Goal: Task Accomplishment & Management: Manage account settings

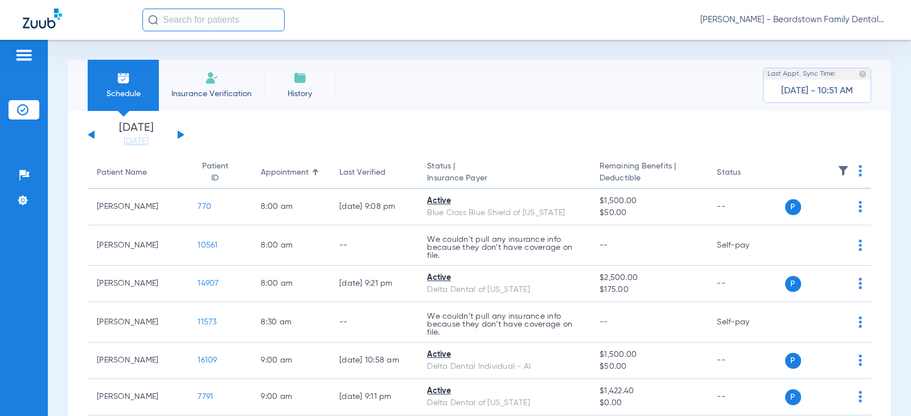
click at [179, 136] on button at bounding box center [181, 134] width 7 height 9
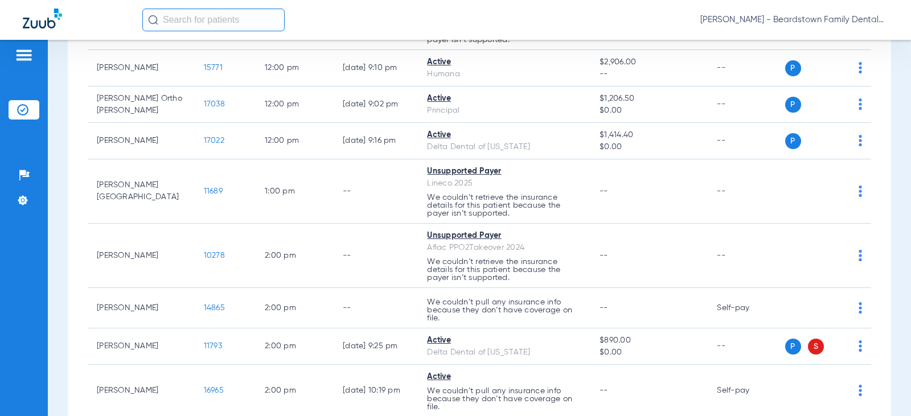
scroll to position [1025, 0]
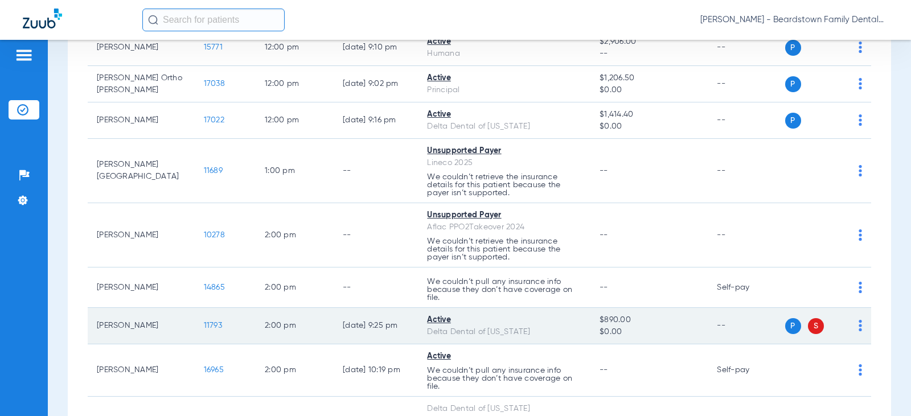
click at [810, 327] on span "S" at bounding box center [816, 326] width 16 height 16
click at [859, 325] on img at bounding box center [860, 325] width 3 height 11
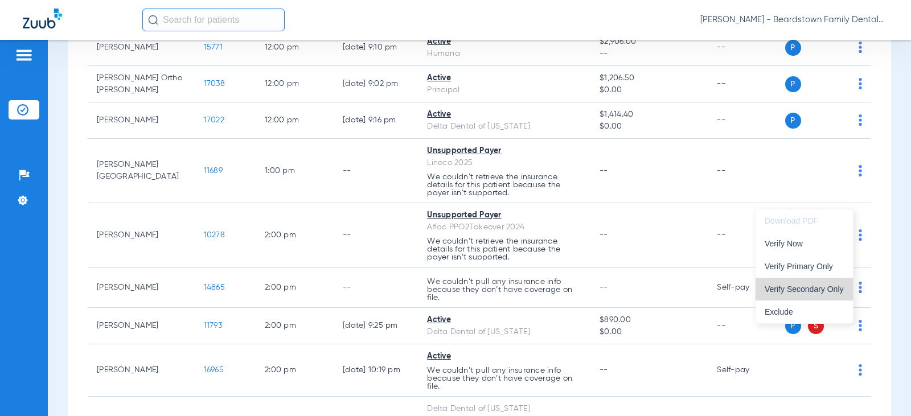
click at [833, 289] on span "Verify Secondary Only" at bounding box center [804, 289] width 79 height 8
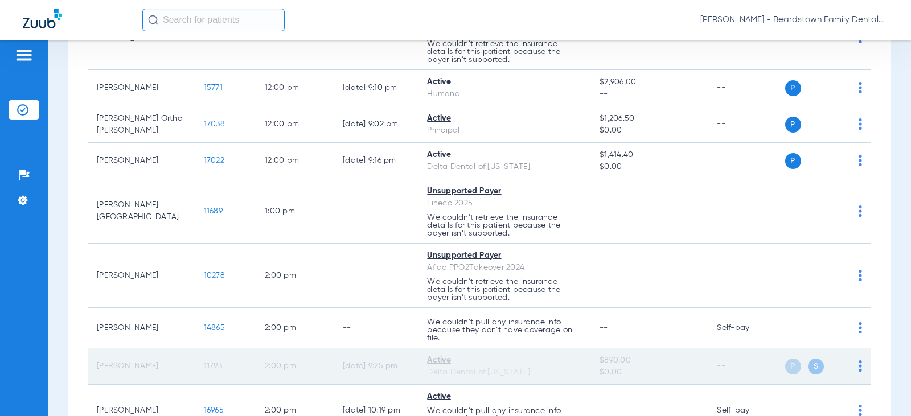
scroll to position [1065, 0]
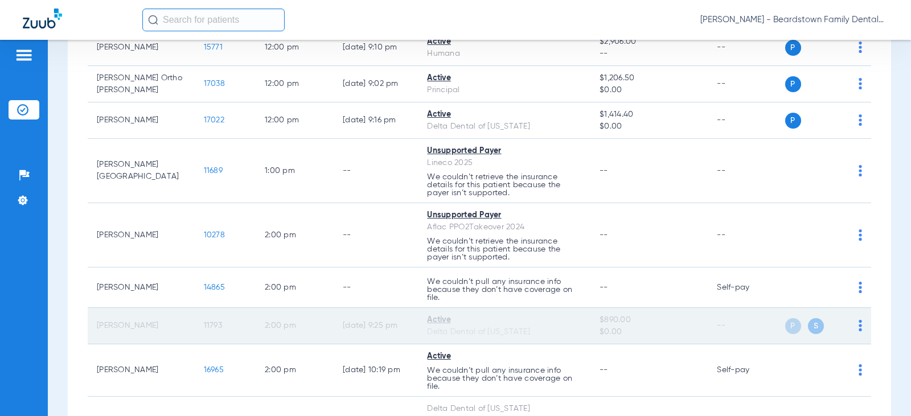
click at [204, 325] on span "11793" at bounding box center [213, 326] width 18 height 8
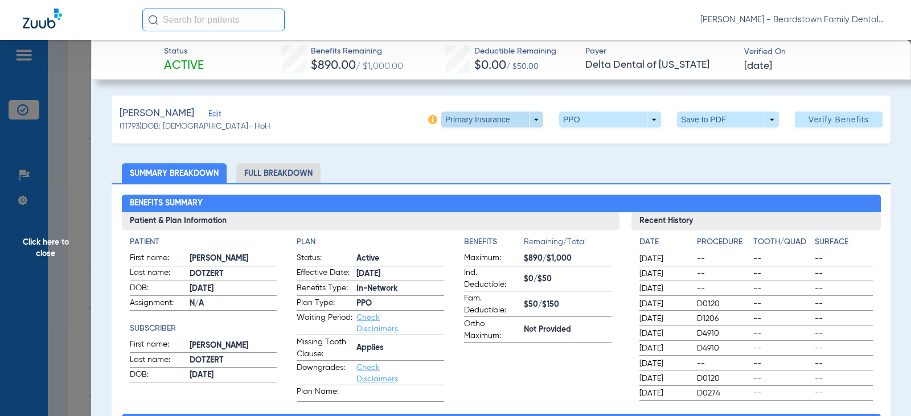
click at [525, 119] on span at bounding box center [492, 120] width 102 height 16
click at [476, 166] on span "Secondary Insurance" at bounding box center [479, 165] width 75 height 8
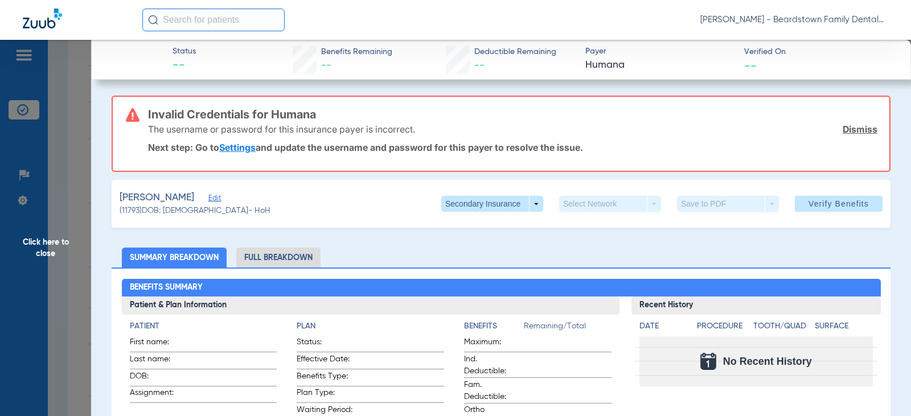
scroll to position [57, 0]
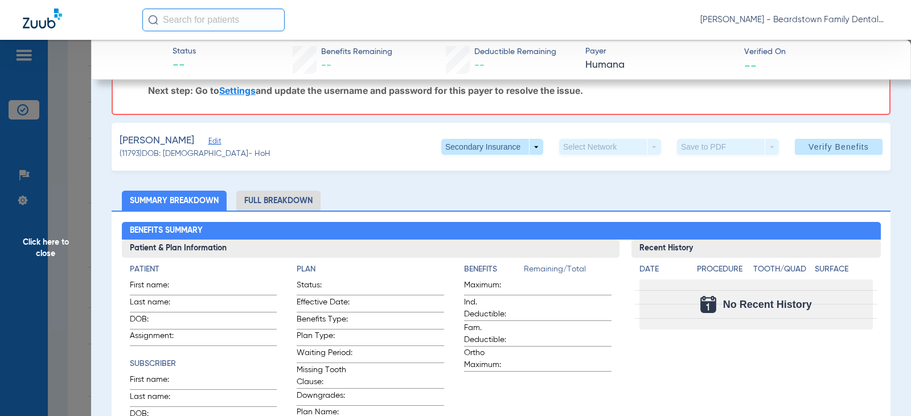
click at [208, 142] on span "Edit" at bounding box center [213, 142] width 10 height 11
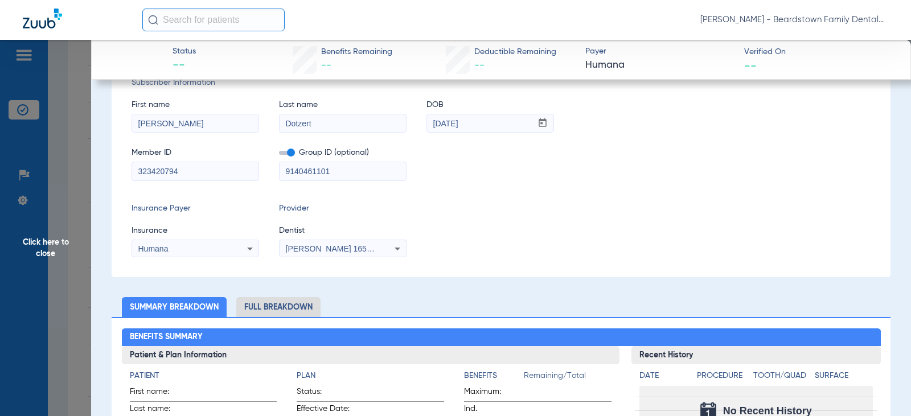
scroll to position [114, 0]
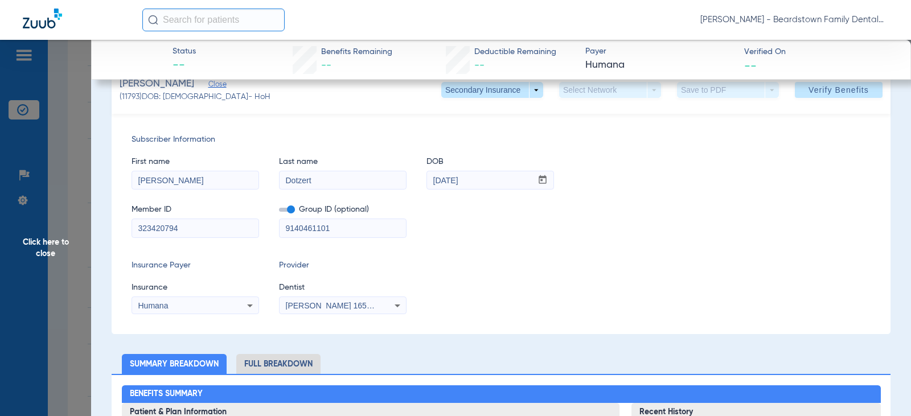
drag, startPoint x: 349, startPoint y: 226, endPoint x: 323, endPoint y: 228, distance: 26.3
click at [270, 228] on div "Member ID 323420794 Group ID (optional) 9140461101" at bounding box center [501, 216] width 739 height 44
click at [477, 232] on div "Member ID 323420794 Group ID (optional) 9140461101" at bounding box center [501, 216] width 739 height 44
drag, startPoint x: 206, startPoint y: 230, endPoint x: -60, endPoint y: 228, distance: 265.3
click at [0, 228] on html "[PERSON_NAME] - Beardstown Family Dental Patients Insurance Verification Setup …" at bounding box center [455, 208] width 911 height 416
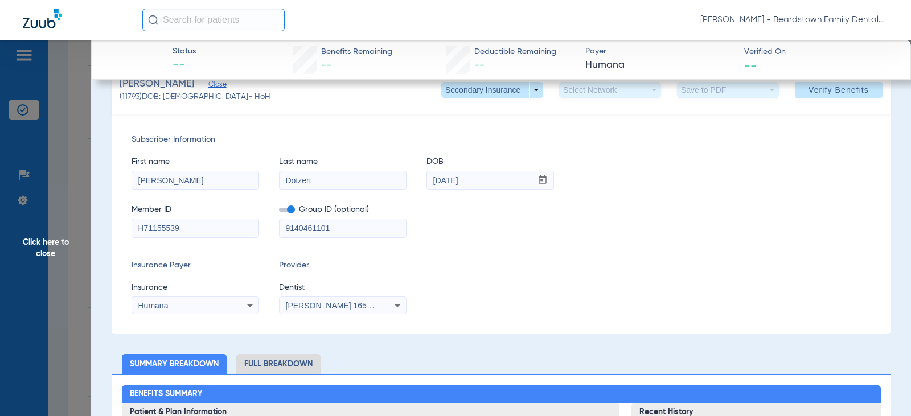
type input "H71155539"
click at [479, 282] on div "Insurance Payer Insurance Humana Provider Dentist [PERSON_NAME] 1659427433" at bounding box center [501, 287] width 739 height 55
click at [474, 238] on div "Subscriber Information First name [PERSON_NAME] Last name [PERSON_NAME] DOB mm …" at bounding box center [501, 224] width 779 height 220
drag, startPoint x: 358, startPoint y: 228, endPoint x: 158, endPoint y: 231, distance: 199.9
click at [158, 231] on div "Member ID H71155539 Group ID (optional) 9140461101" at bounding box center [501, 216] width 739 height 44
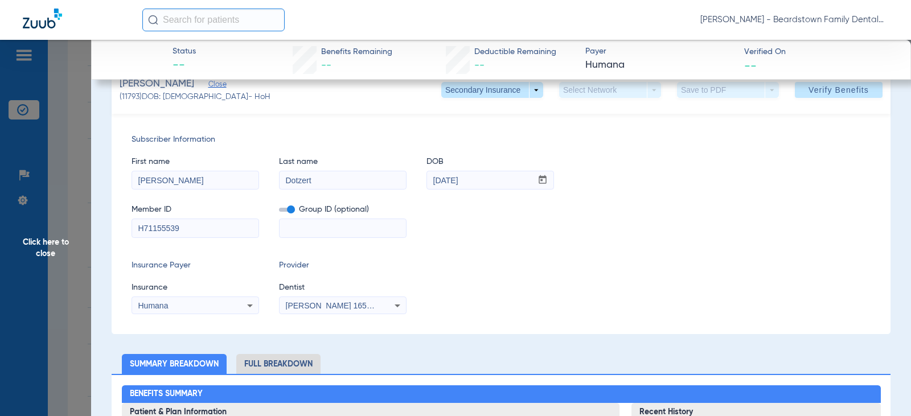
scroll to position [0, 0]
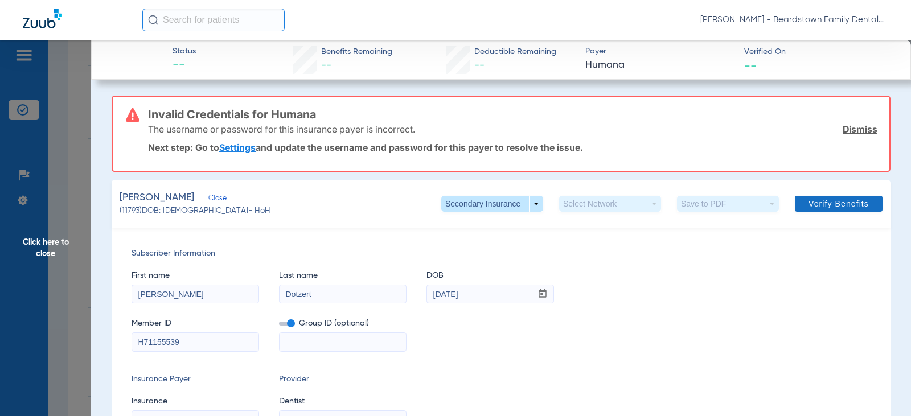
click at [822, 202] on span "Verify Benefits" at bounding box center [838, 203] width 60 height 9
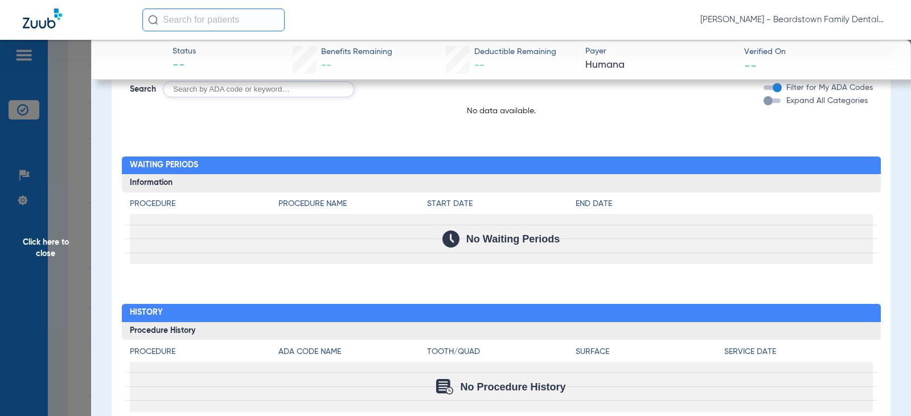
scroll to position [797, 0]
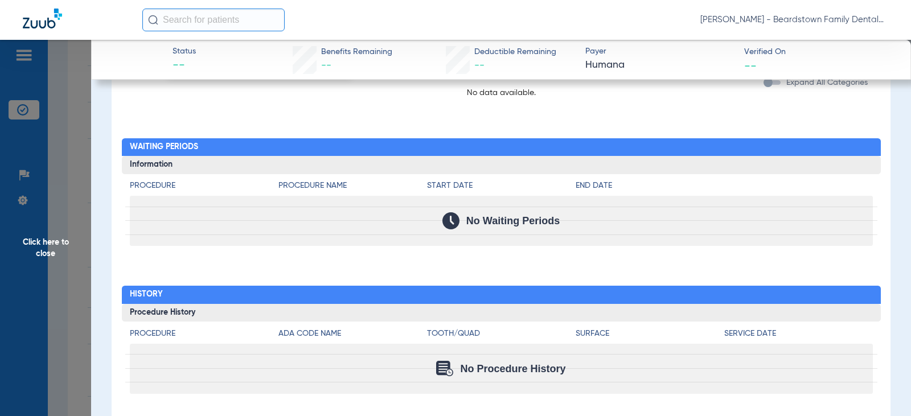
click at [16, 289] on span "Click here to close" at bounding box center [45, 248] width 91 height 416
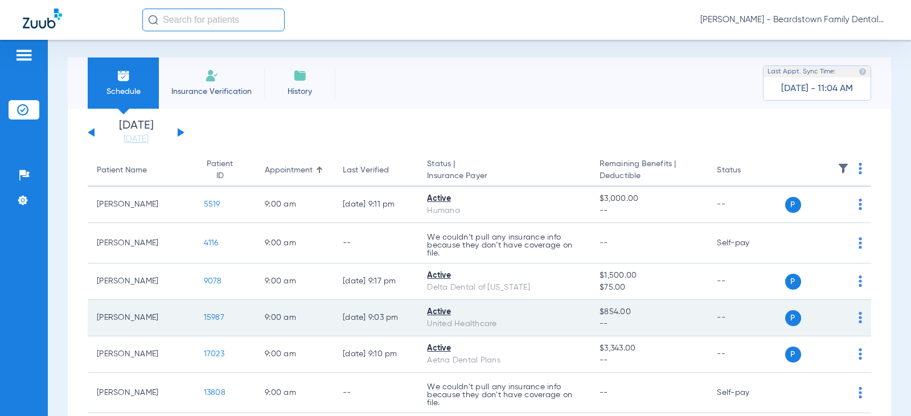
scroll to position [0, 0]
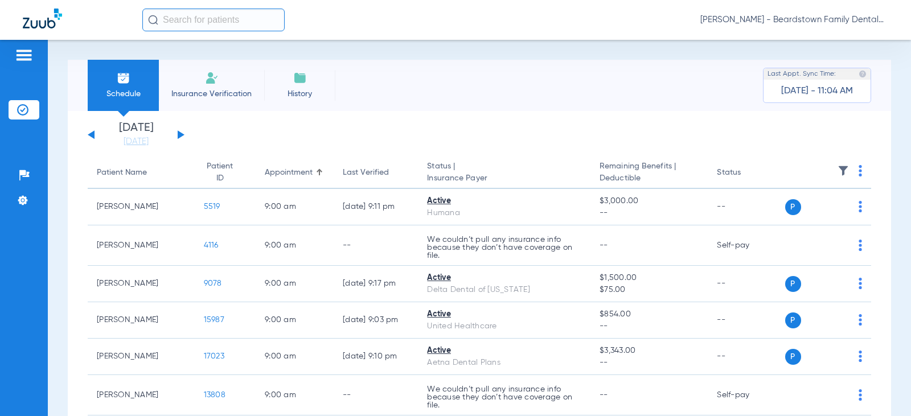
click at [179, 135] on button at bounding box center [181, 134] width 7 height 9
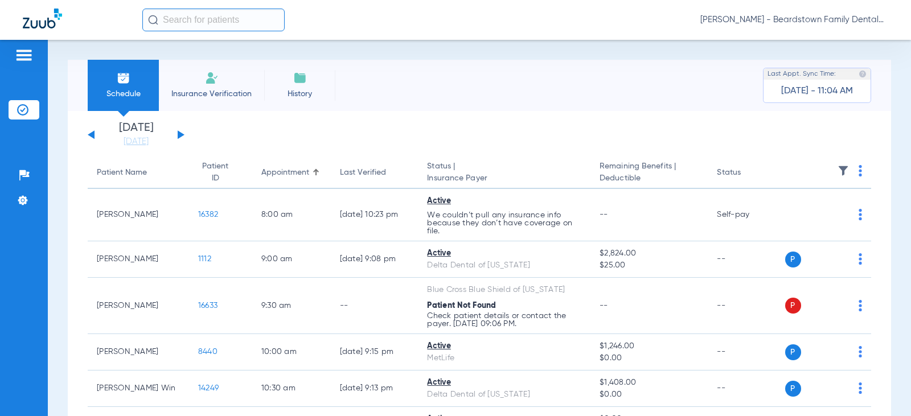
click at [94, 136] on button at bounding box center [91, 134] width 7 height 9
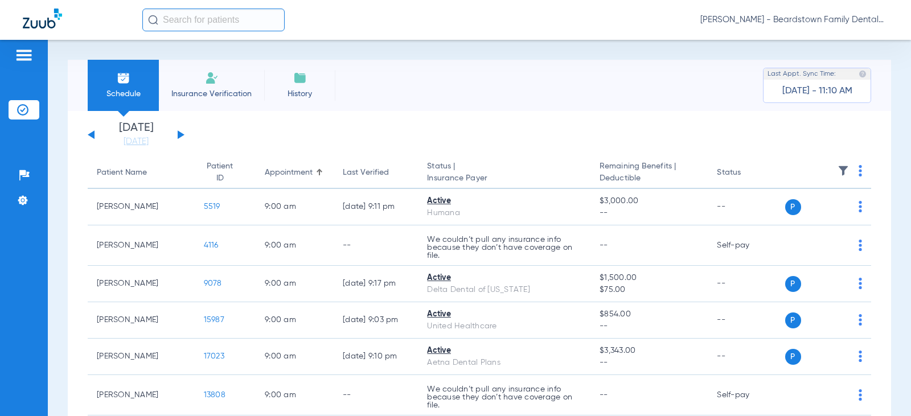
click at [843, 170] on th at bounding box center [828, 173] width 87 height 32
click at [837, 168] on img at bounding box center [842, 170] width 11 height 11
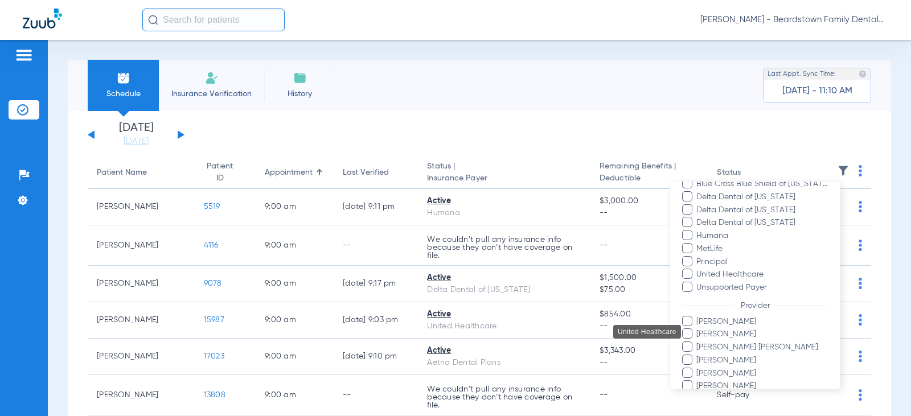
scroll to position [220, 0]
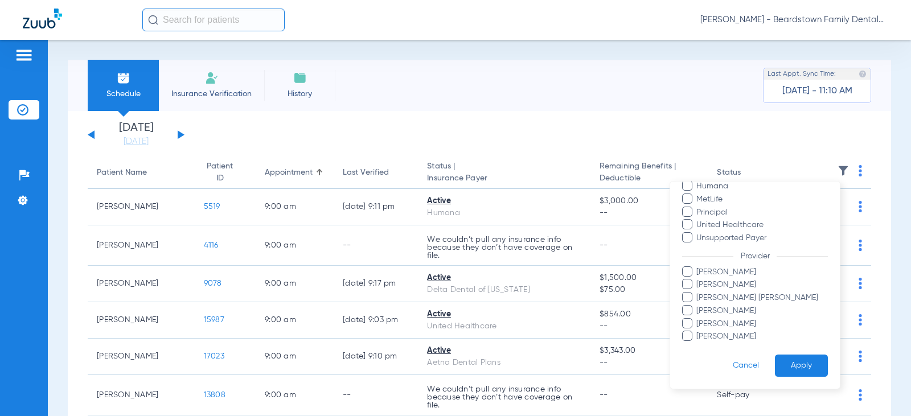
click at [718, 286] on span "[PERSON_NAME]" at bounding box center [762, 285] width 132 height 12
click at [698, 293] on input "[PERSON_NAME]" at bounding box center [698, 293] width 0 height 0
click at [794, 368] on button "Apply" at bounding box center [801, 366] width 53 height 22
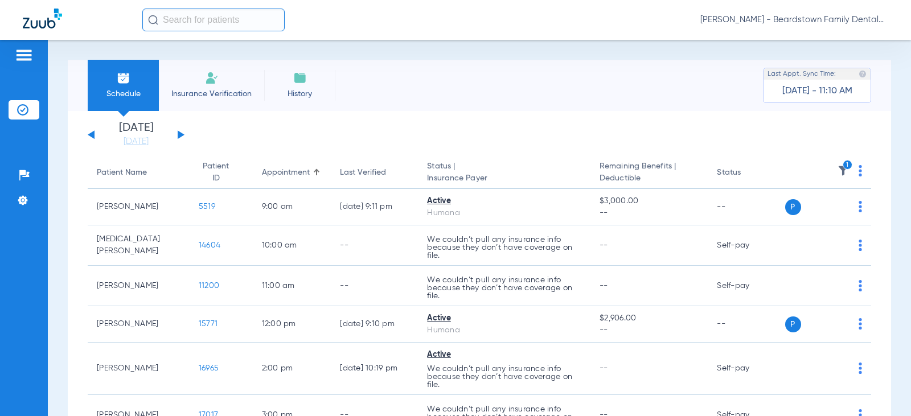
click at [96, 137] on div "[DATE] [DATE] [DATE] [DATE] [DATE] [DATE] [DATE] [DATE] [DATE] [DATE] [DATE] [D…" at bounding box center [136, 134] width 97 height 25
click at [95, 134] on div "[DATE] [DATE] [DATE] [DATE] [DATE] [DATE] [DATE] [DATE] [DATE] [DATE] [DATE] [D…" at bounding box center [136, 134] width 97 height 25
click at [139, 143] on link "[DATE]" at bounding box center [136, 141] width 68 height 11
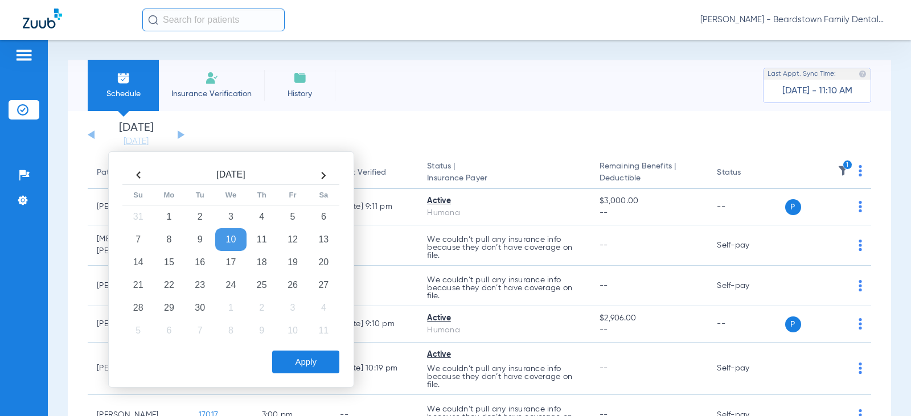
click at [239, 237] on td "10" at bounding box center [230, 239] width 31 height 23
click at [441, 126] on app-single-date-navigator "[DATE] [DATE] [DATE] [DATE] [DATE] [DATE] [DATE] [DATE] [DATE] [DATE] [DATE] [D…" at bounding box center [479, 134] width 783 height 25
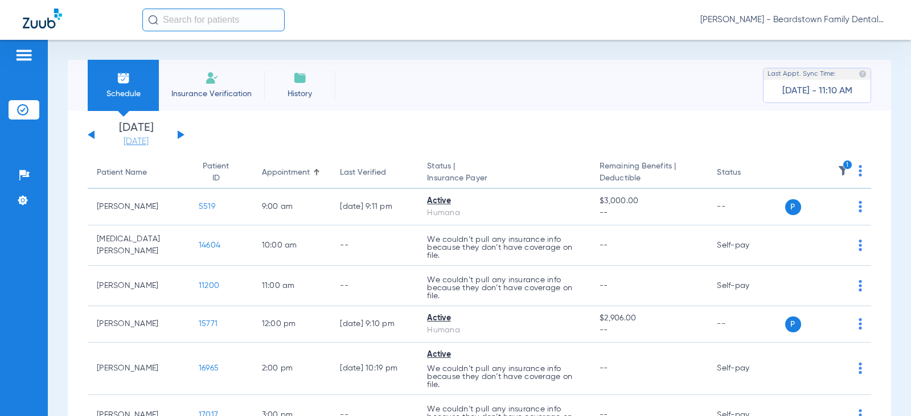
click at [128, 143] on link "[DATE]" at bounding box center [136, 141] width 68 height 11
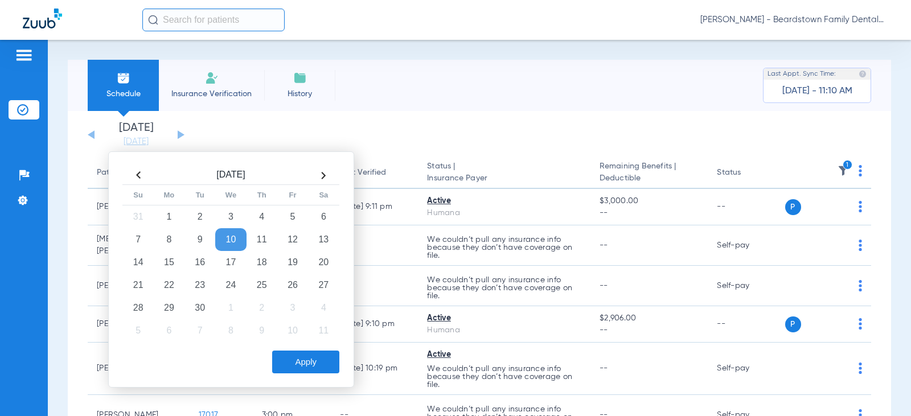
click at [224, 240] on td "10" at bounding box center [230, 239] width 31 height 23
click at [310, 366] on button "Apply" at bounding box center [305, 362] width 67 height 23
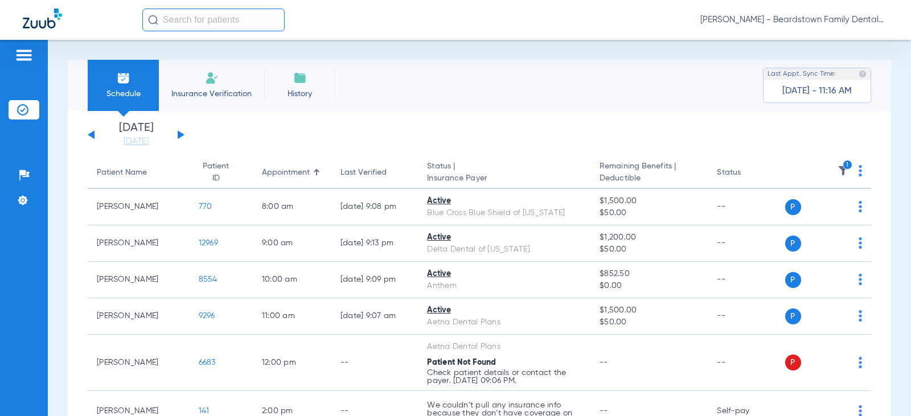
click at [196, 20] on input "text" at bounding box center [213, 20] width 142 height 23
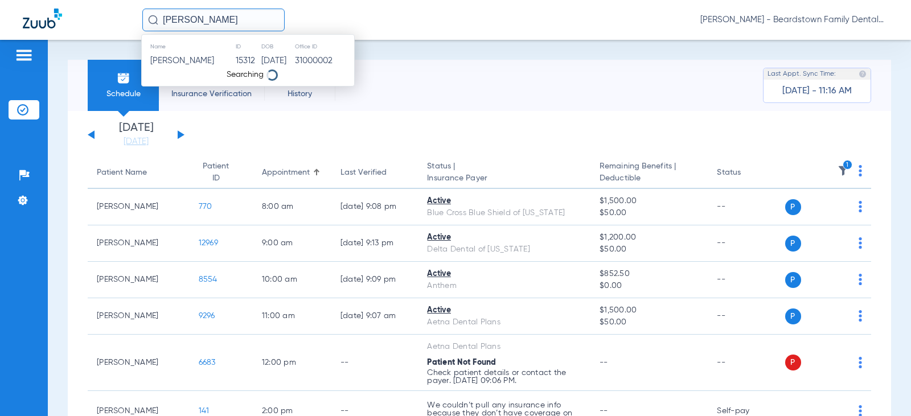
type input "[PERSON_NAME]"
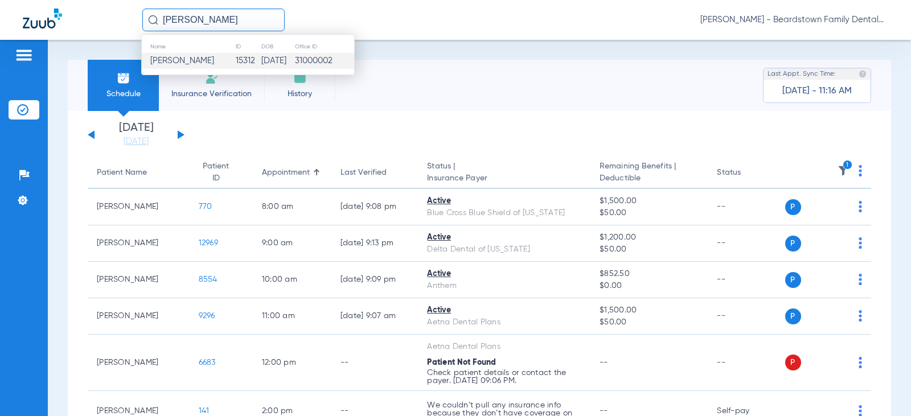
click at [211, 58] on span "[PERSON_NAME]" at bounding box center [182, 60] width 64 height 9
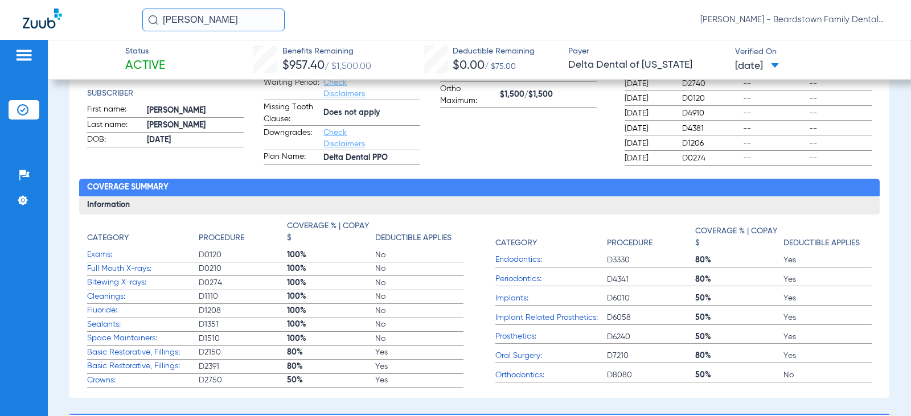
scroll to position [114, 0]
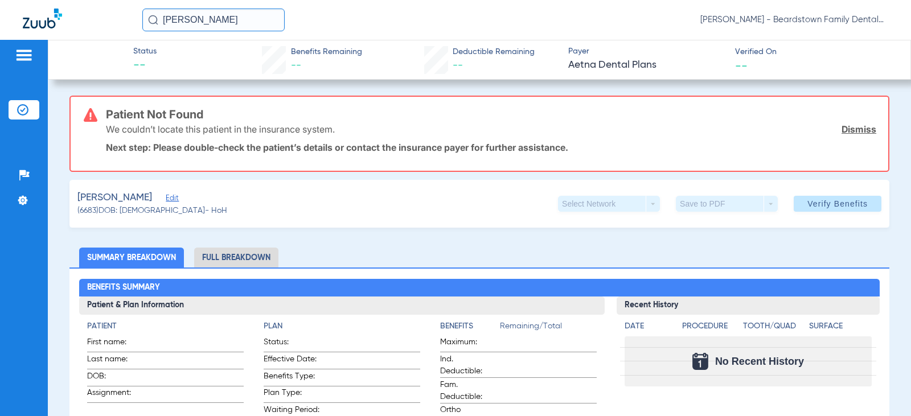
click at [38, 17] on img at bounding box center [42, 19] width 39 height 20
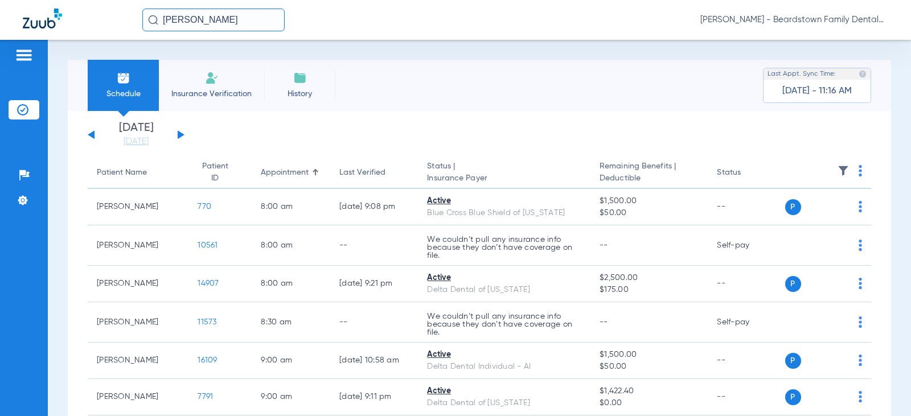
click at [837, 165] on img at bounding box center [842, 170] width 11 height 11
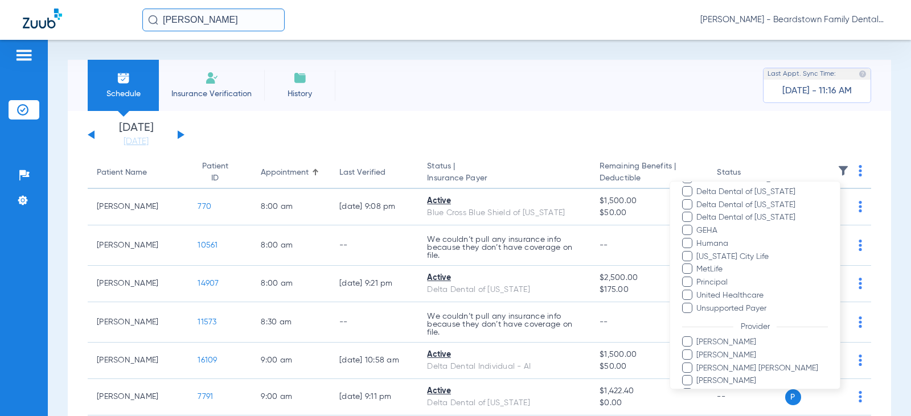
scroll to position [285, 0]
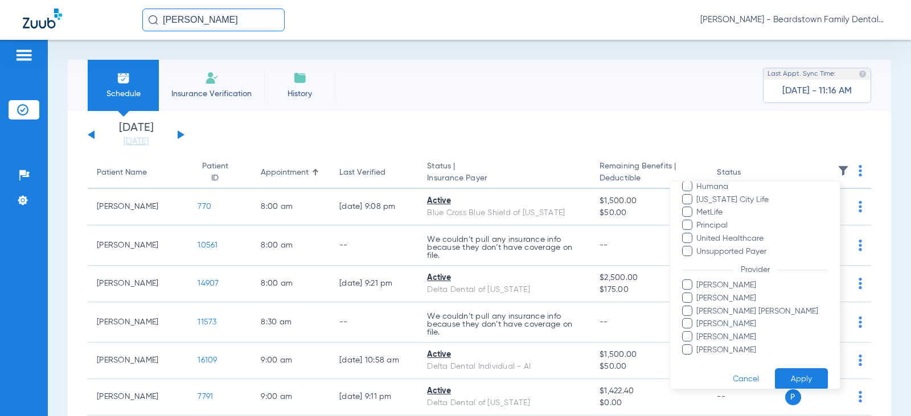
click at [741, 299] on span "[PERSON_NAME]" at bounding box center [762, 299] width 132 height 12
click at [698, 306] on input "[PERSON_NAME]" at bounding box center [698, 306] width 0 height 0
click at [794, 379] on button "Apply" at bounding box center [801, 379] width 53 height 22
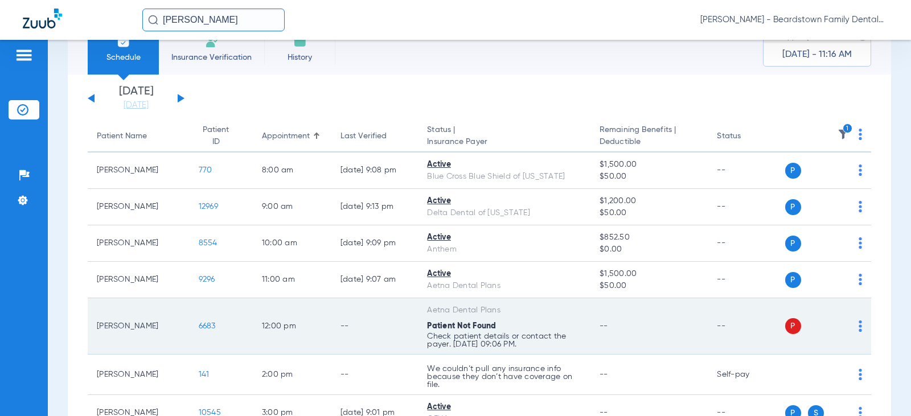
scroll to position [57, 0]
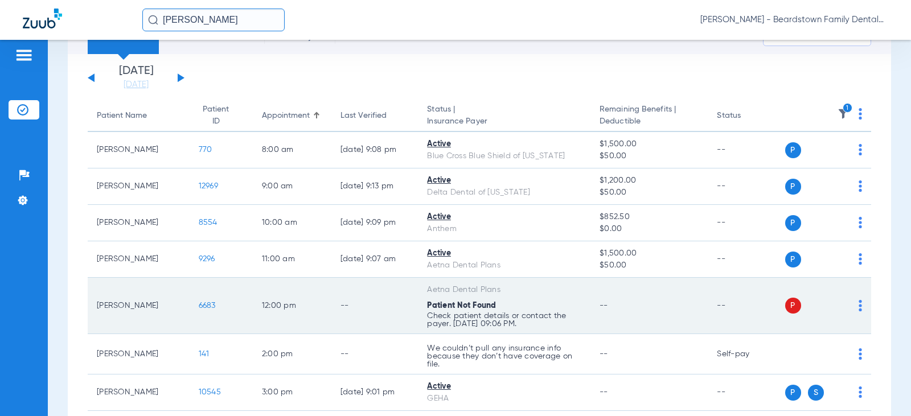
click at [199, 305] on span "6683" at bounding box center [207, 306] width 17 height 8
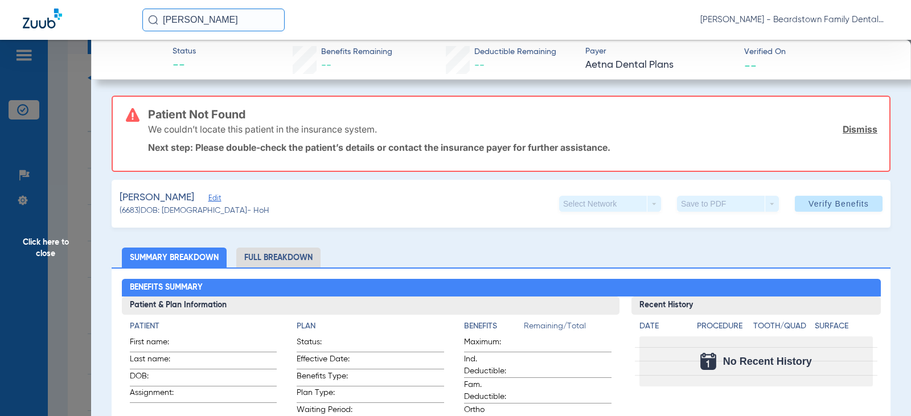
click at [219, 200] on span "Edit" at bounding box center [213, 199] width 10 height 11
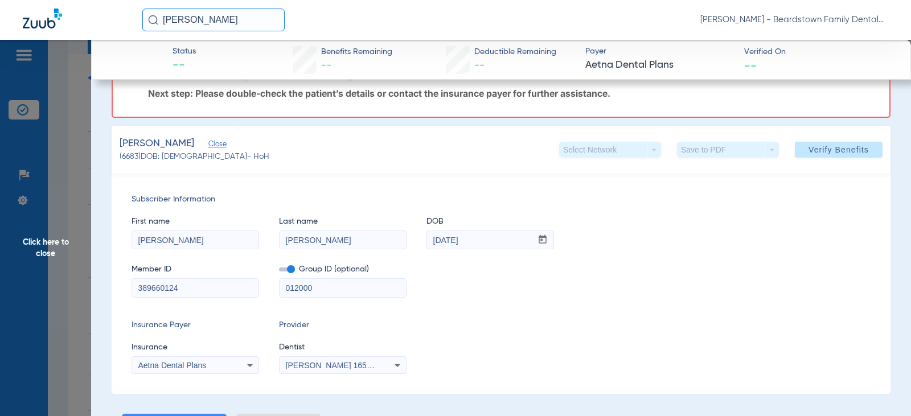
scroll to position [0, 0]
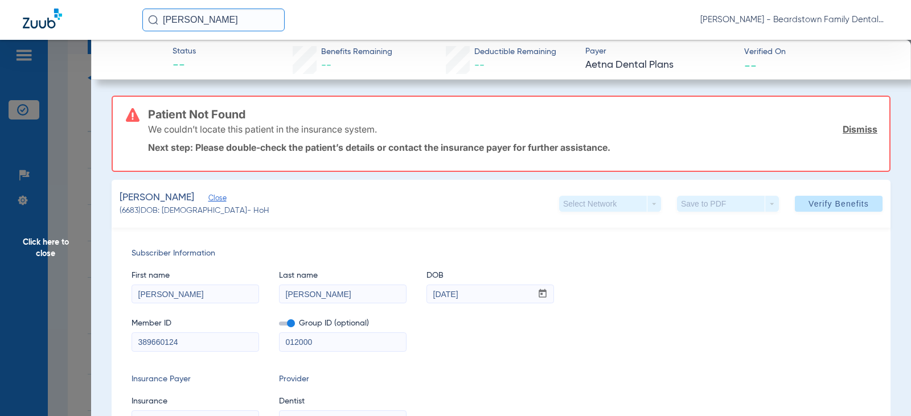
click at [219, 198] on span "Close" at bounding box center [213, 199] width 10 height 11
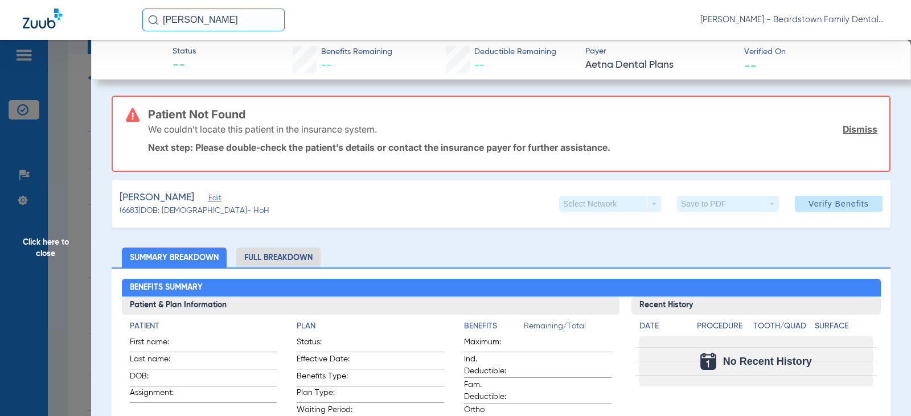
click at [219, 198] on span "Edit" at bounding box center [213, 199] width 10 height 11
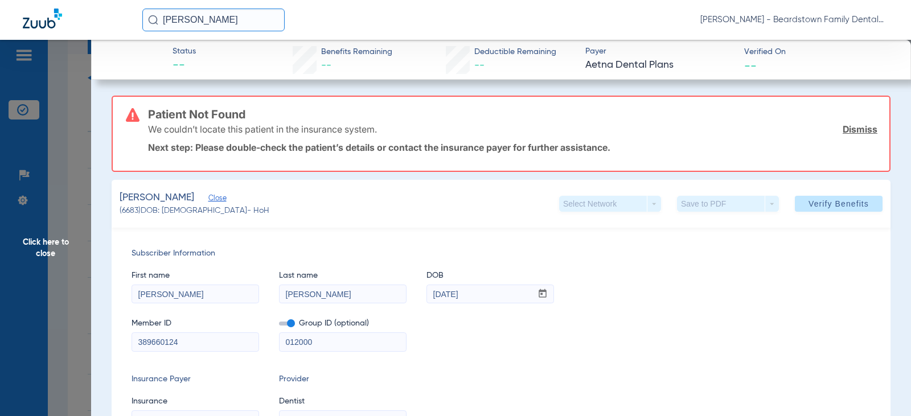
click at [342, 336] on input "012000" at bounding box center [343, 342] width 126 height 18
click at [285, 341] on input "01200001000507" at bounding box center [343, 342] width 126 height 18
type input "001200001000507"
click at [475, 343] on div "Member ID 389660124 Group ID (optional) 001200001000507" at bounding box center [501, 329] width 739 height 44
click at [819, 203] on span "Verify Benefits" at bounding box center [838, 203] width 60 height 9
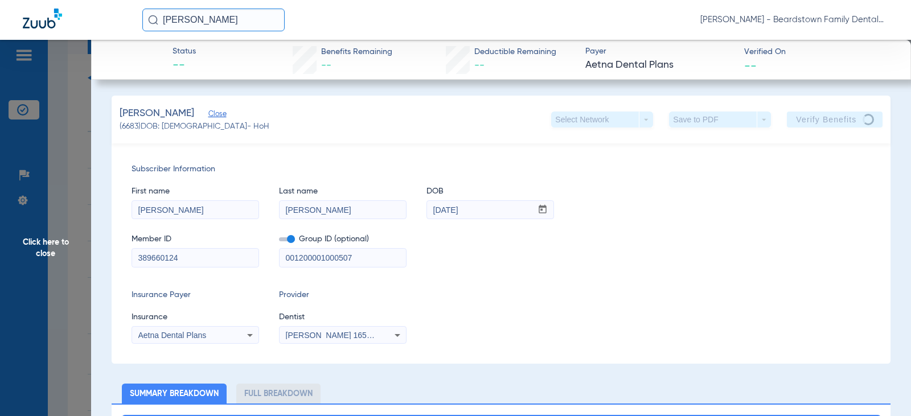
click at [35, 241] on span "Click here to close" at bounding box center [45, 248] width 91 height 416
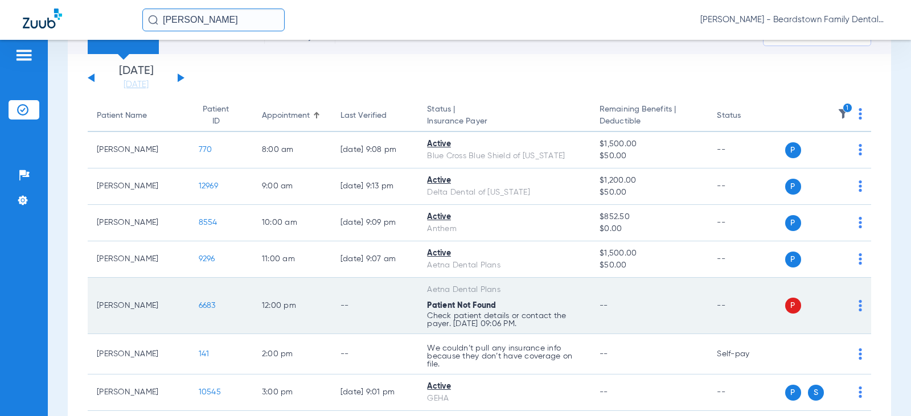
click at [849, 305] on div "P S" at bounding box center [823, 306] width 77 height 16
click at [199, 305] on span "6683" at bounding box center [207, 306] width 17 height 8
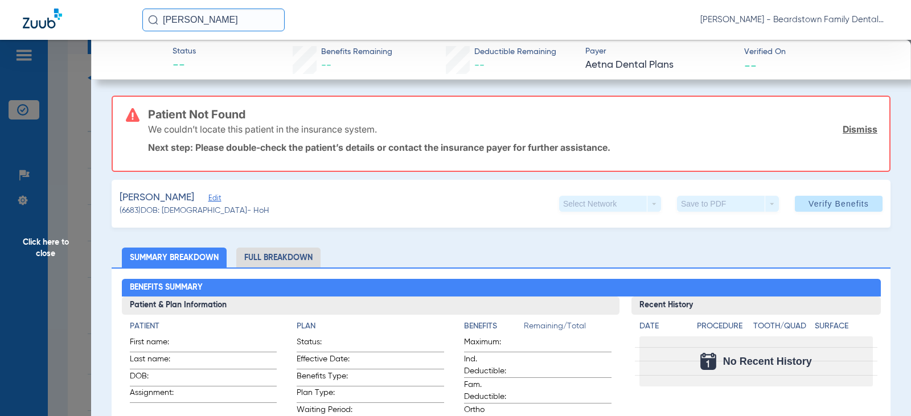
click at [219, 198] on span "Edit" at bounding box center [213, 199] width 10 height 11
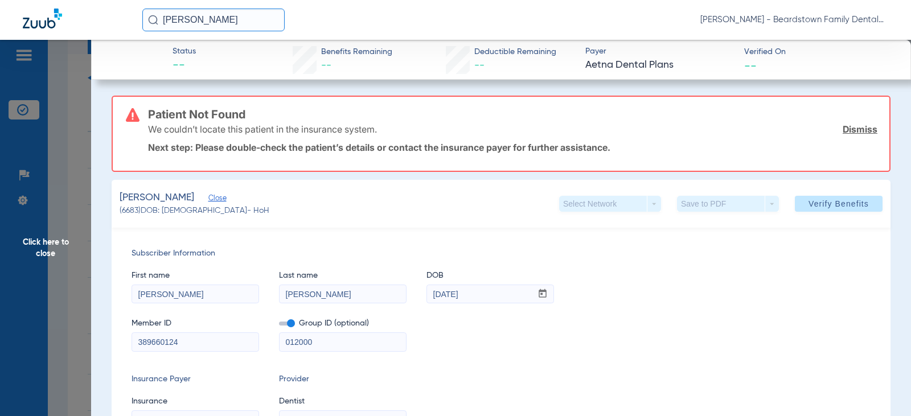
click at [289, 325] on span at bounding box center [287, 324] width 16 height 4
click at [279, 326] on input "checkbox" at bounding box center [279, 326] width 0 height 0
click at [825, 200] on span "Verify Benefits" at bounding box center [838, 203] width 60 height 9
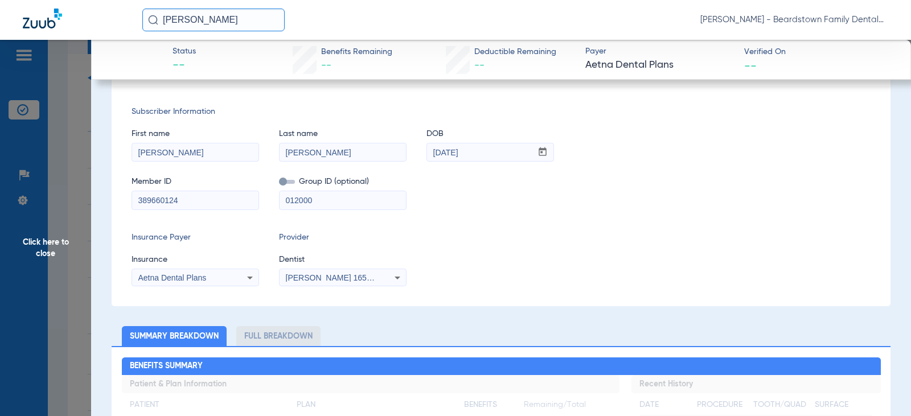
scroll to position [114, 0]
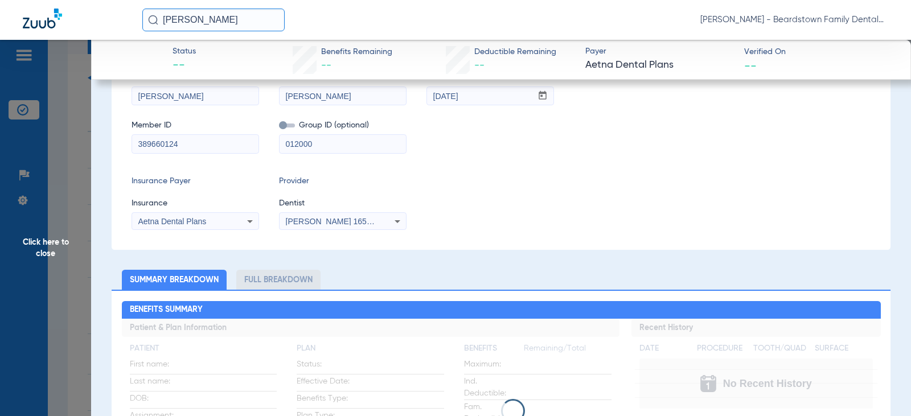
click at [248, 221] on icon at bounding box center [250, 222] width 14 height 14
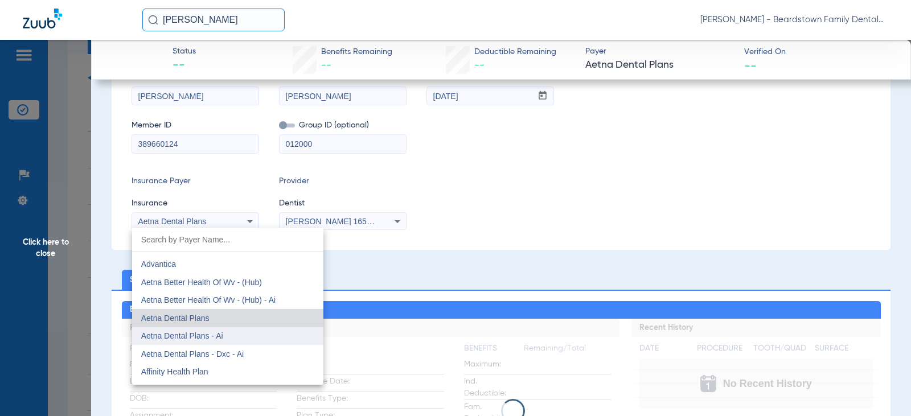
scroll to position [125, 0]
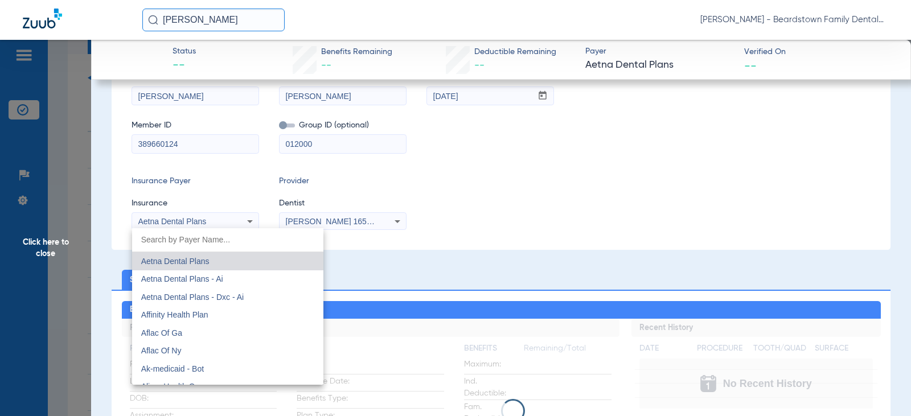
click at [555, 238] on div at bounding box center [455, 208] width 911 height 416
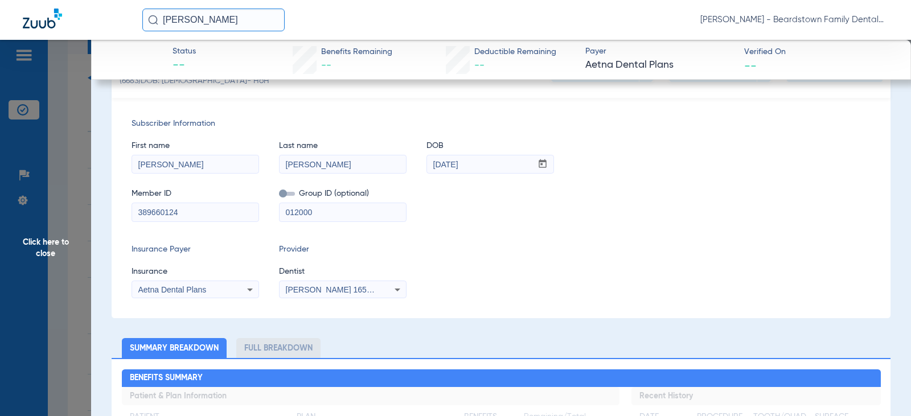
scroll to position [0, 0]
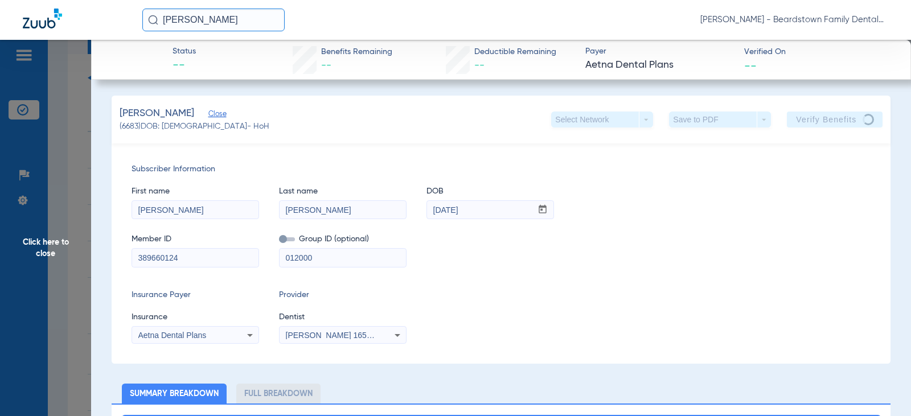
click at [637, 61] on span "Aetna Dental Plans" at bounding box center [659, 65] width 149 height 14
click at [219, 117] on span "Close" at bounding box center [213, 115] width 10 height 11
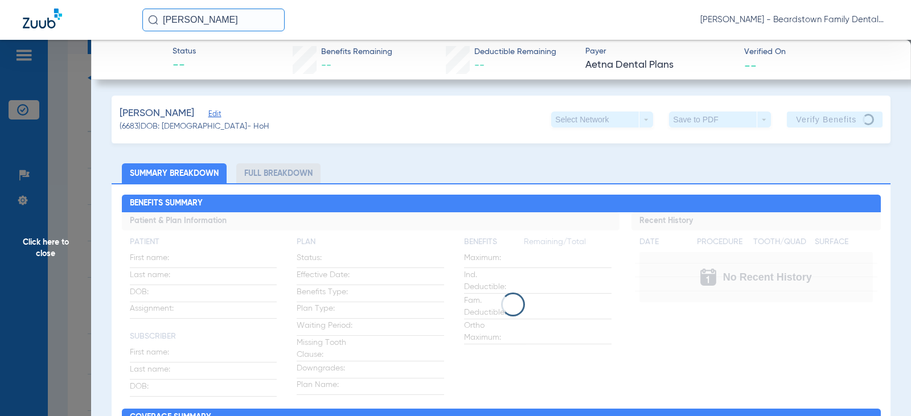
click at [274, 178] on li "Full Breakdown" at bounding box center [278, 173] width 84 height 20
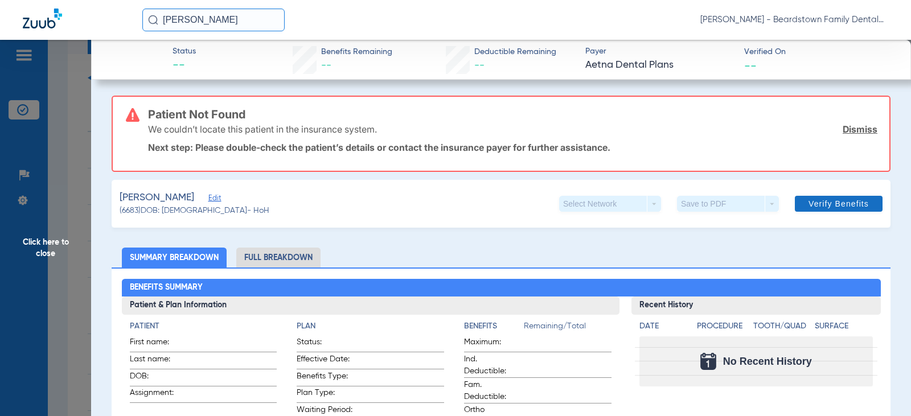
click at [859, 130] on link "Dismiss" at bounding box center [860, 129] width 35 height 11
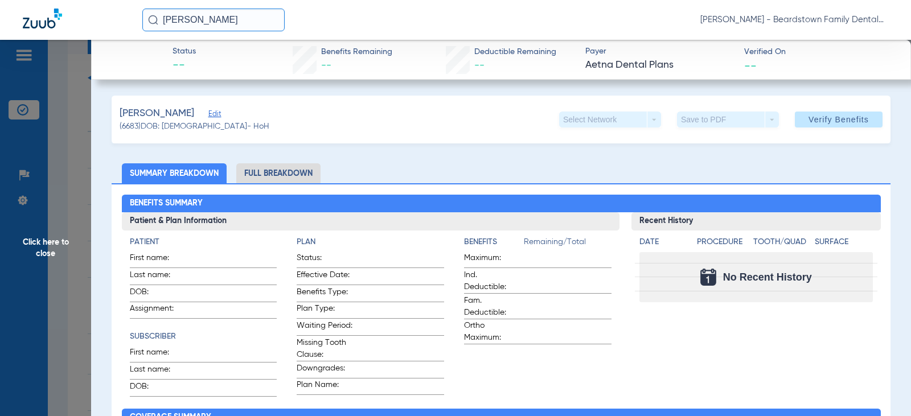
click at [48, 241] on span "Click here to close" at bounding box center [45, 248] width 91 height 416
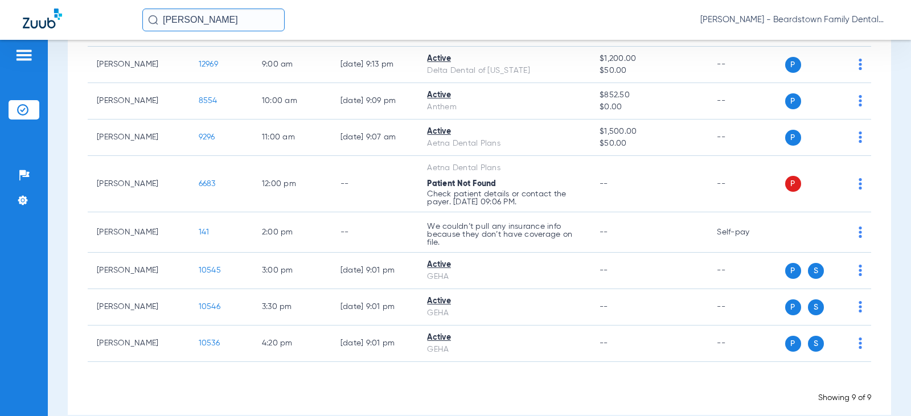
scroll to position [198, 0]
